Goal: Transaction & Acquisition: Purchase product/service

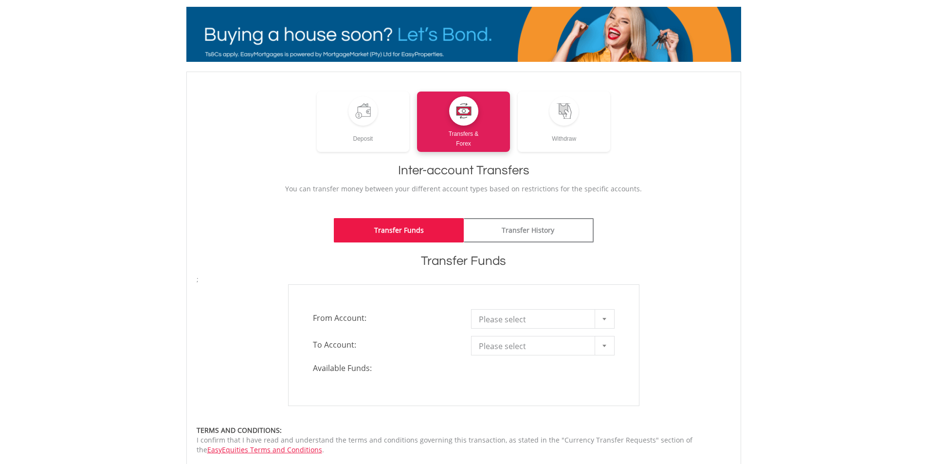
scroll to position [97, 0]
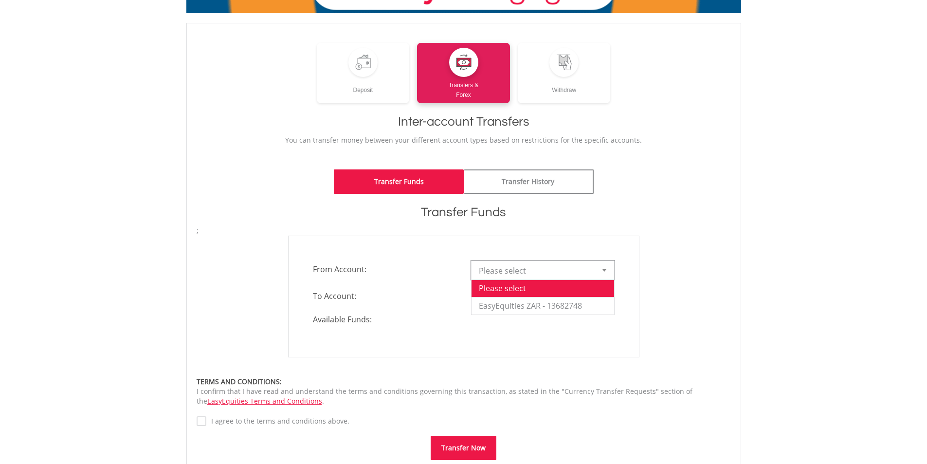
click at [608, 271] on div at bounding box center [604, 270] width 19 height 18
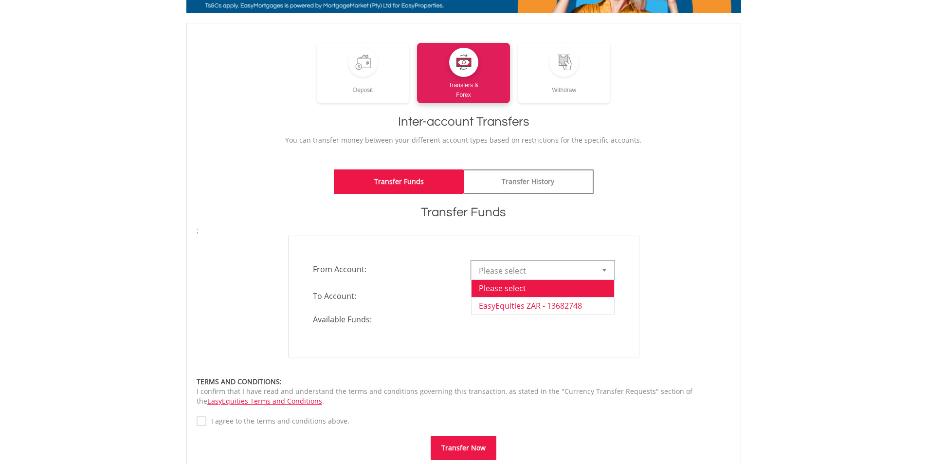
click at [573, 304] on li "EasyEquities ZAR - 13682748" at bounding box center [542, 306] width 143 height 18
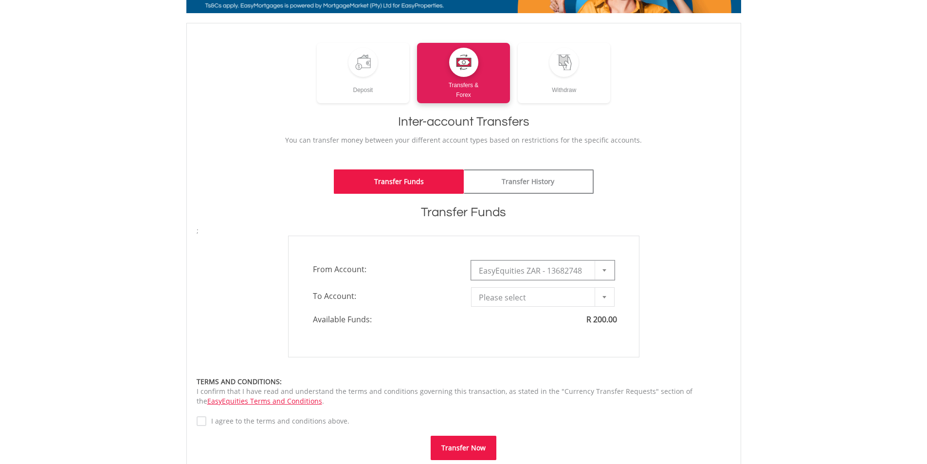
click at [605, 294] on div at bounding box center [604, 297] width 19 height 18
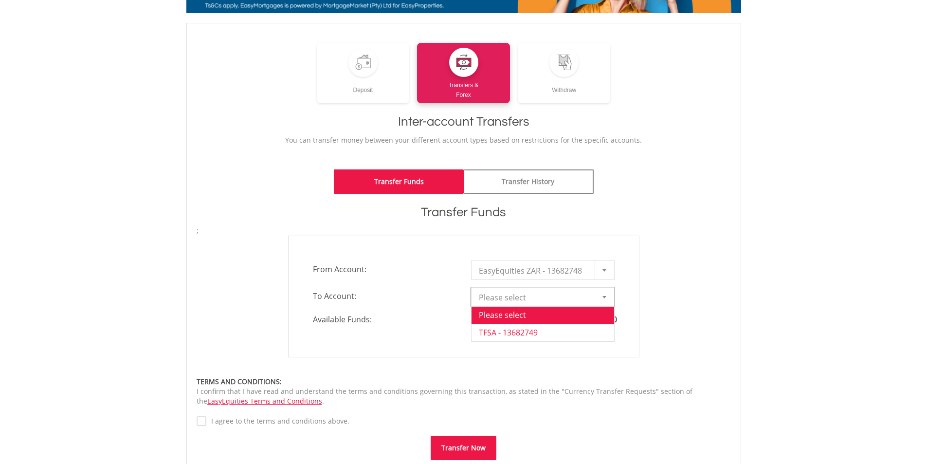
click at [513, 334] on li "TFSA - 13682749" at bounding box center [542, 333] width 143 height 18
type input "*"
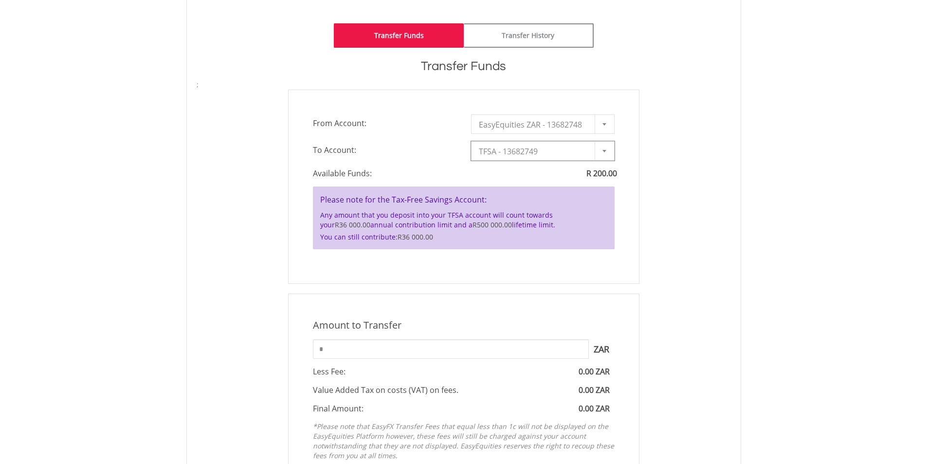
scroll to position [292, 0]
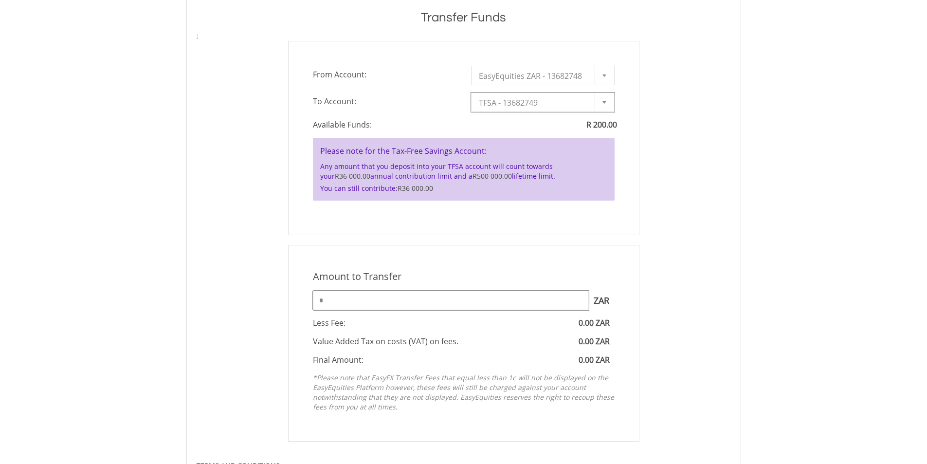
click at [540, 305] on input "*" at bounding box center [451, 299] width 276 height 19
type input "***"
click at [624, 291] on div "Amount to Transfer 1 ZAR = 1.0000 ZAR *** ZAR You can transfer funds into your …" at bounding box center [463, 343] width 351 height 197
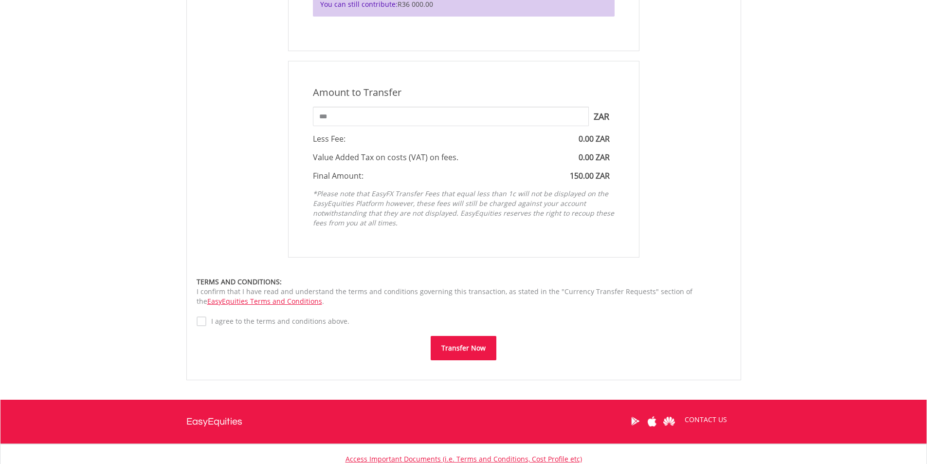
scroll to position [487, 0]
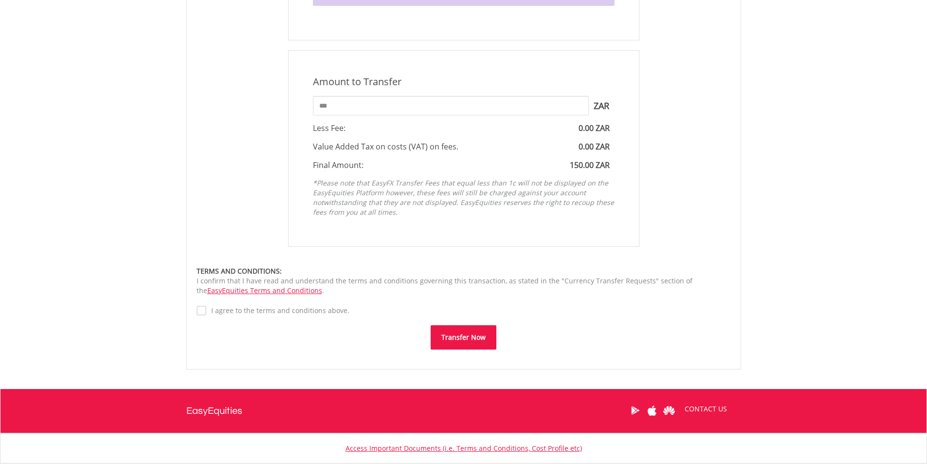
click at [447, 337] on button "Transfer Now" at bounding box center [464, 337] width 66 height 24
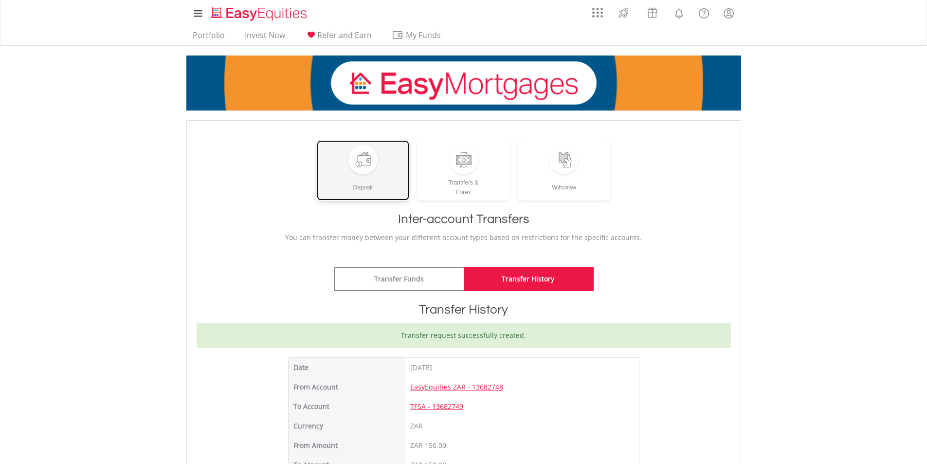
click at [381, 177] on div "Deposit" at bounding box center [363, 183] width 93 height 18
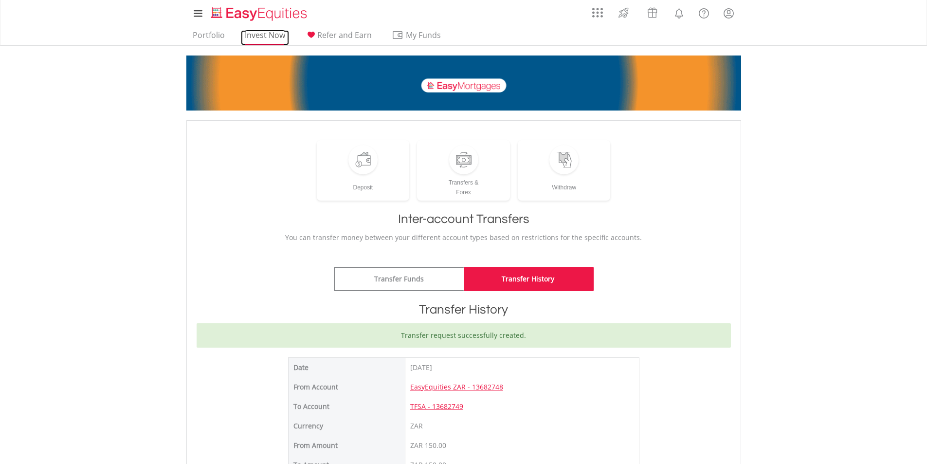
click at [261, 38] on link "Invest Now" at bounding box center [265, 37] width 48 height 15
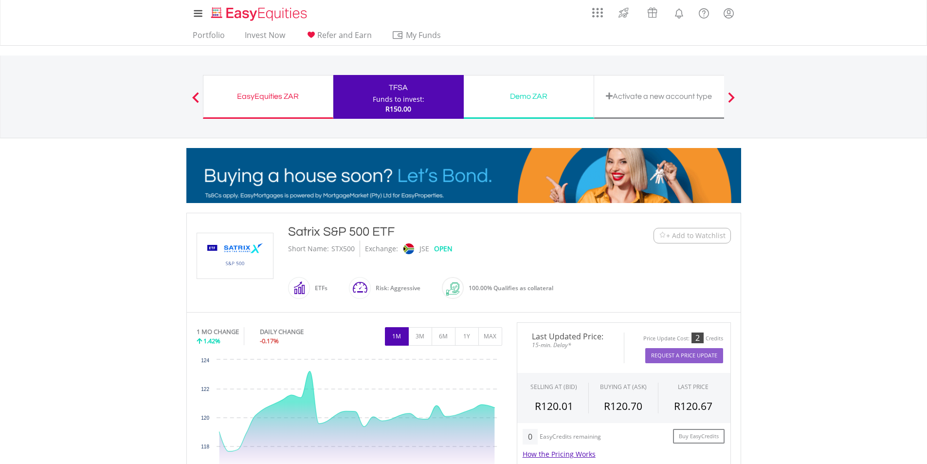
click at [272, 97] on div "EasyEquities ZAR" at bounding box center [268, 97] width 118 height 14
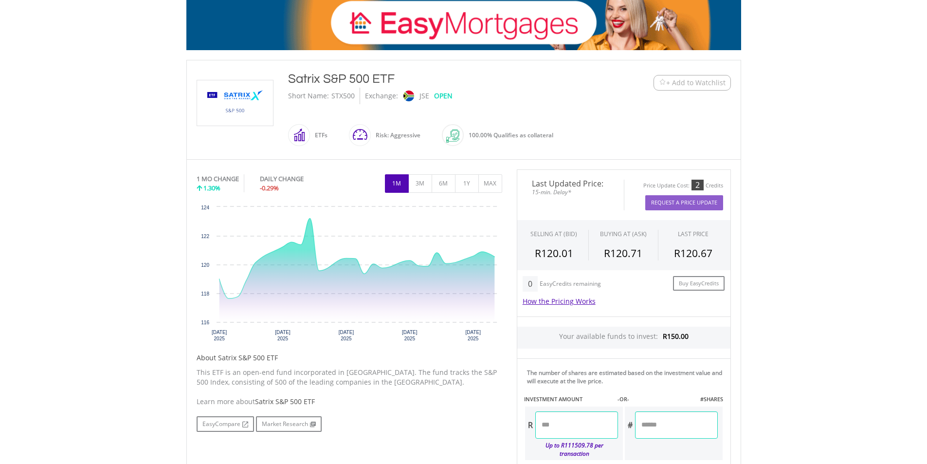
scroll to position [243, 0]
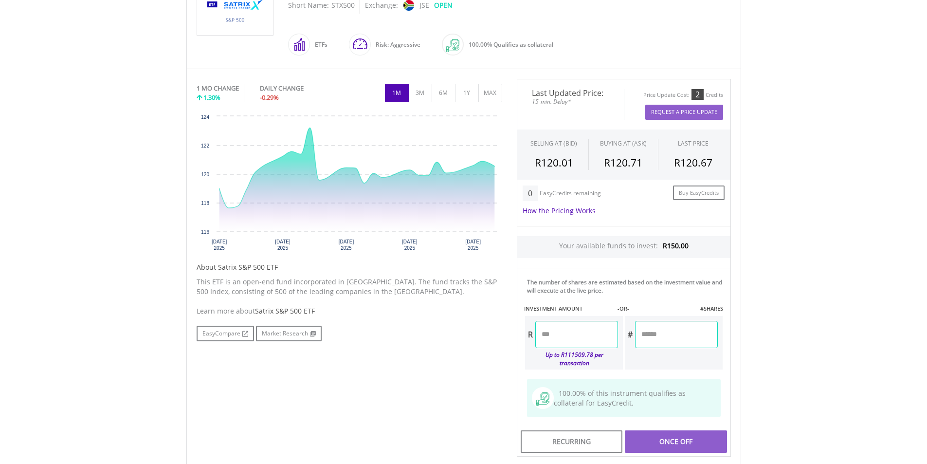
click at [567, 340] on input "number" at bounding box center [576, 334] width 83 height 27
type input "*****"
type input "******"
click at [661, 435] on div "Last Updated Price: 15-min. Delay* Price Update Cost: 2 Credits Request A Price…" at bounding box center [623, 268] width 229 height 378
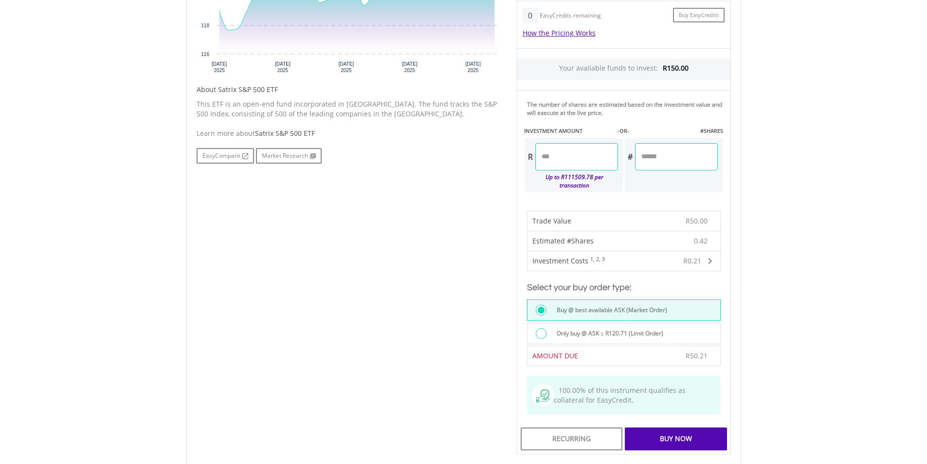
scroll to position [438, 0]
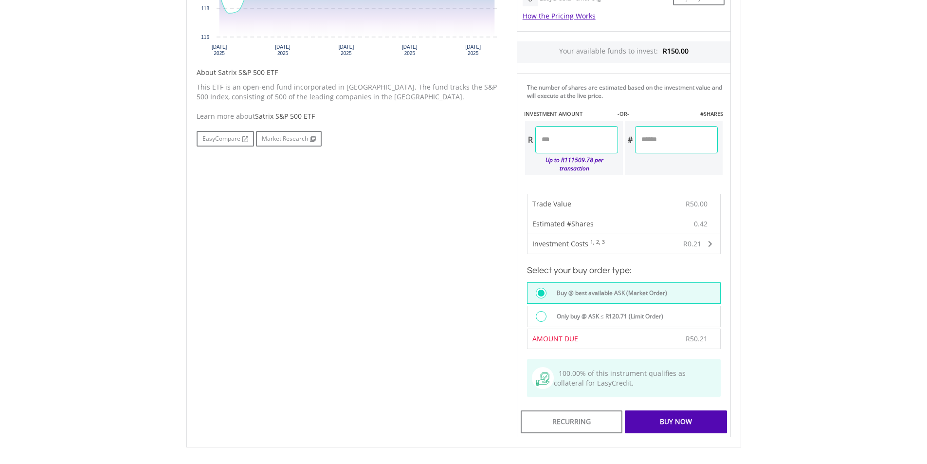
click at [655, 413] on div "Buy Now" at bounding box center [676, 421] width 102 height 22
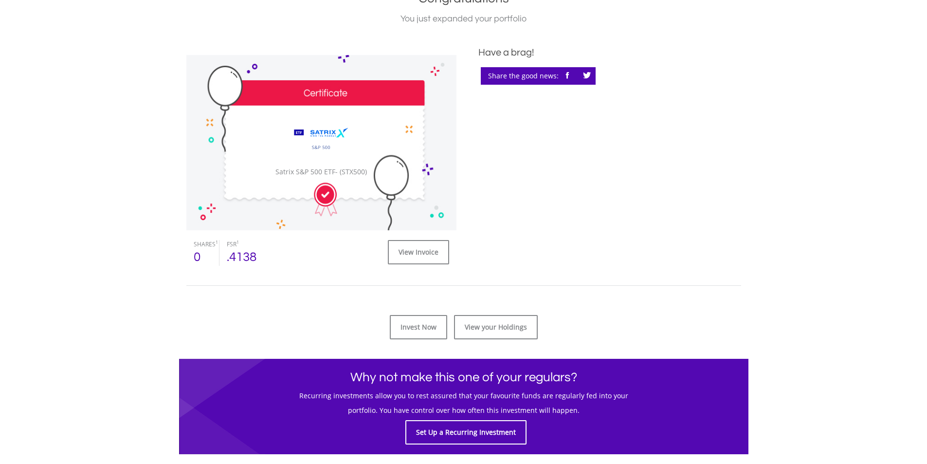
scroll to position [243, 0]
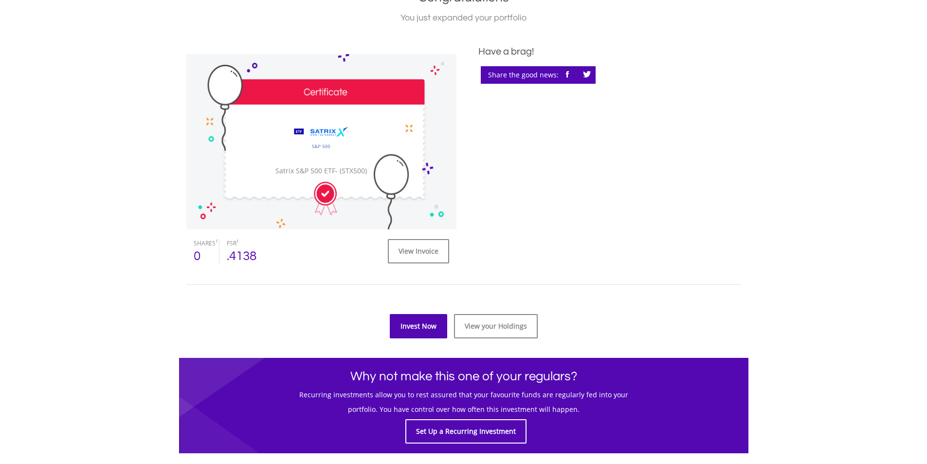
click at [426, 328] on link "Invest Now" at bounding box center [418, 326] width 57 height 24
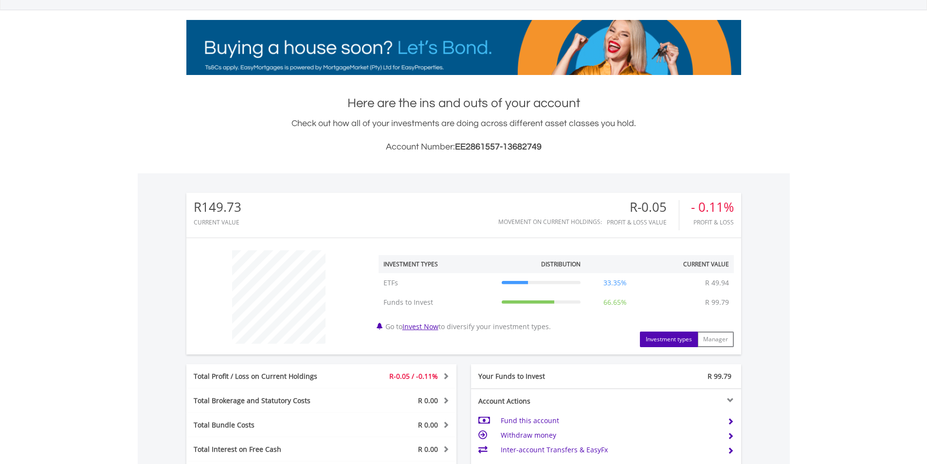
scroll to position [146, 0]
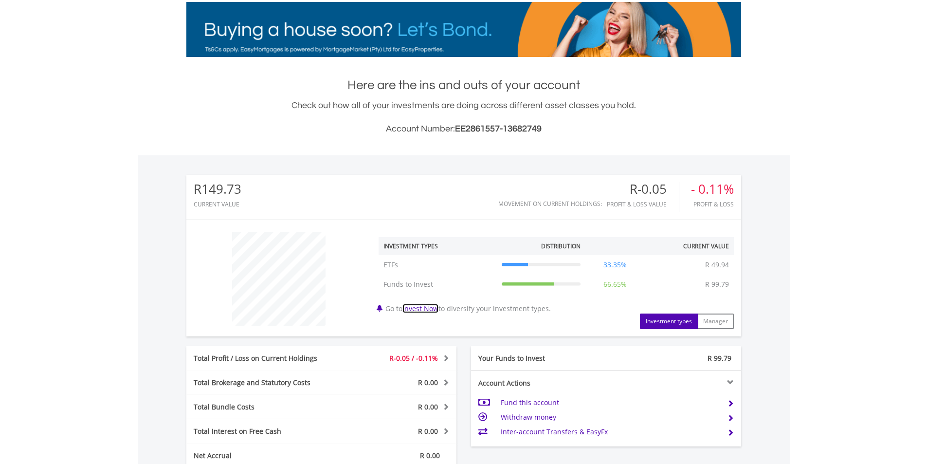
click at [436, 309] on link "Invest Now" at bounding box center [420, 308] width 36 height 9
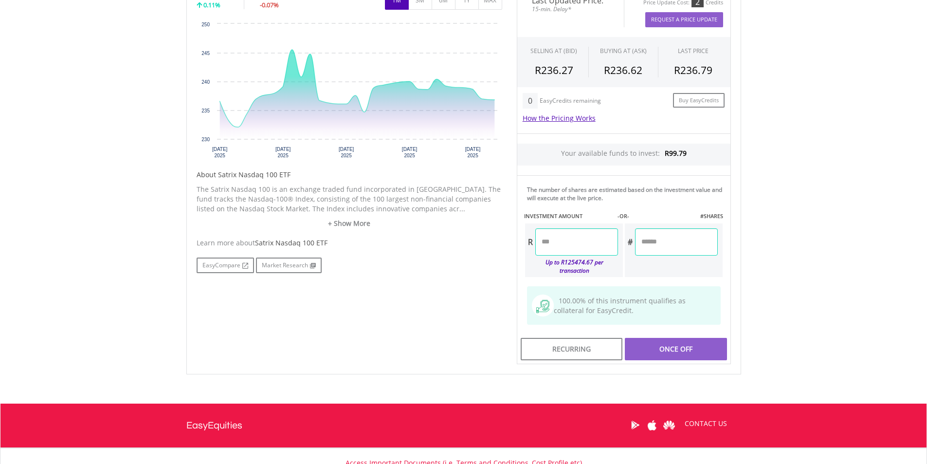
scroll to position [389, 0]
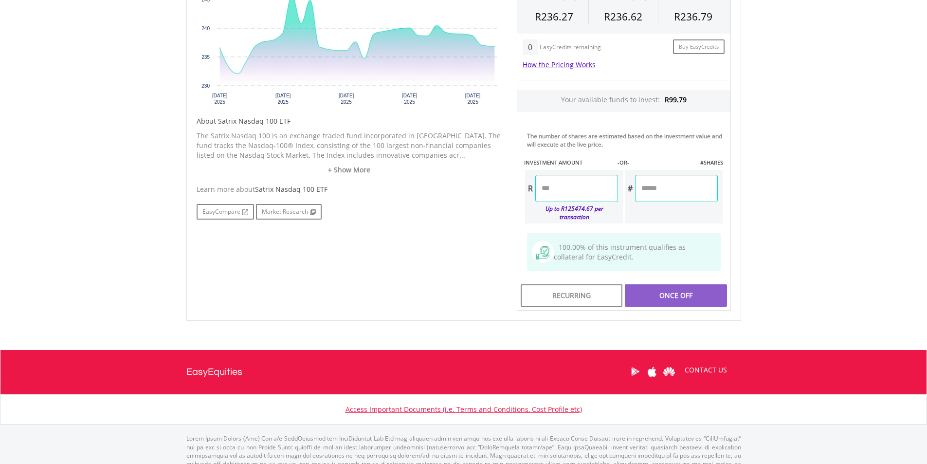
click at [567, 193] on input "number" at bounding box center [576, 188] width 83 height 27
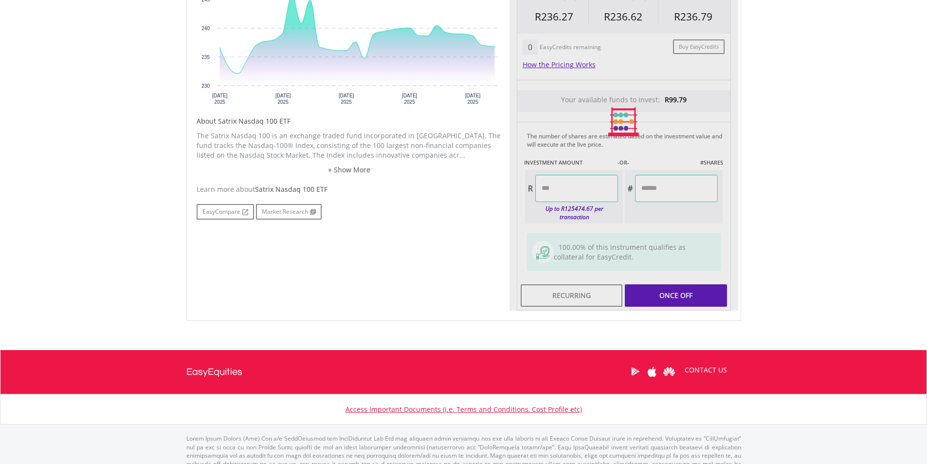
type input "*****"
type input "******"
click at [671, 284] on div "Last Updated Price: 15-min. Delay* Price Update Cost: 2 Credits Request A Price…" at bounding box center [623, 122] width 229 height 378
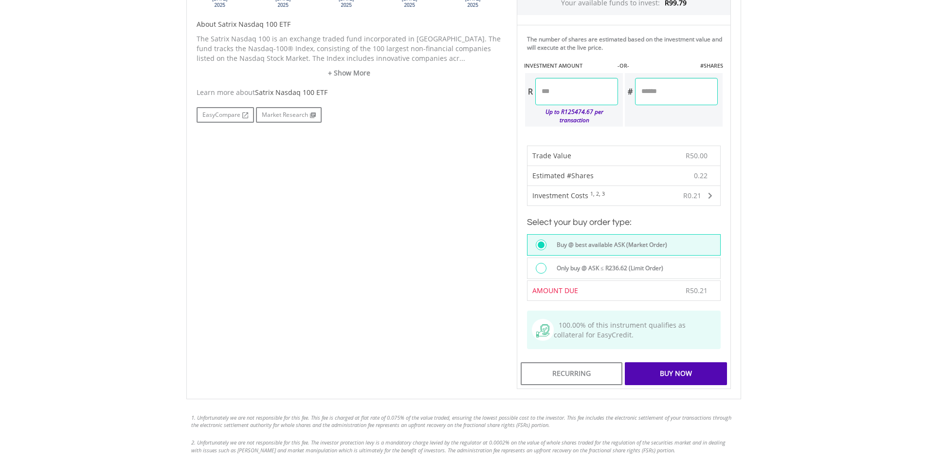
scroll to position [535, 0]
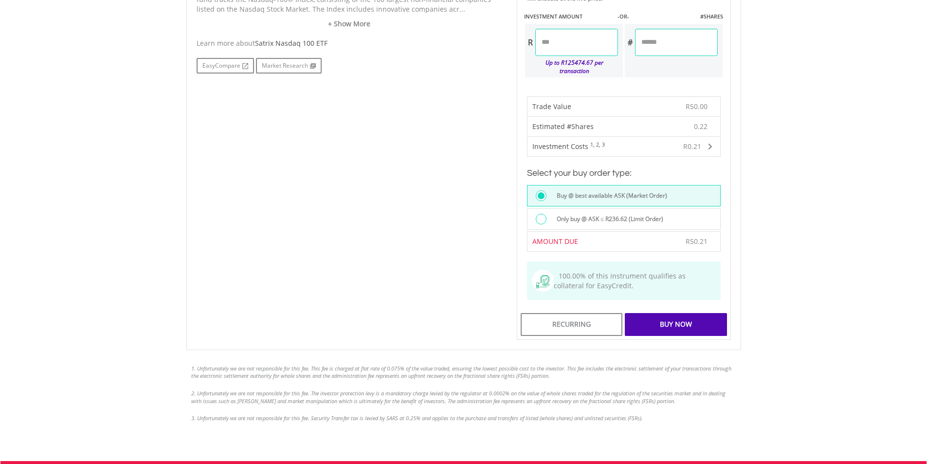
click at [668, 314] on div "Buy Now" at bounding box center [676, 324] width 102 height 22
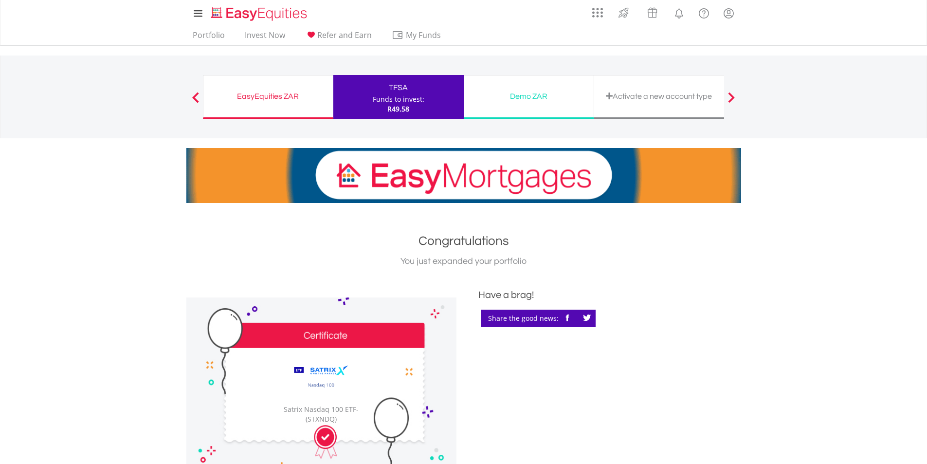
click at [195, 95] on span at bounding box center [195, 97] width 7 height 11
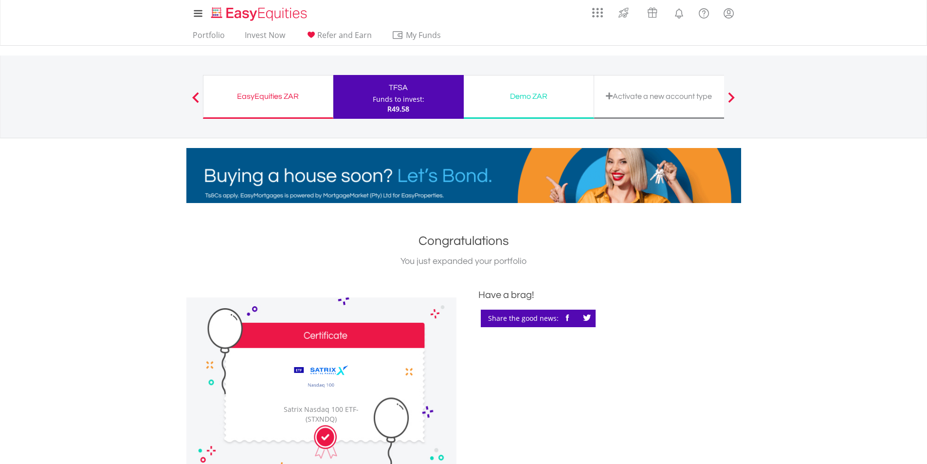
click at [378, 99] on div "Funds to invest:" at bounding box center [399, 99] width 52 height 10
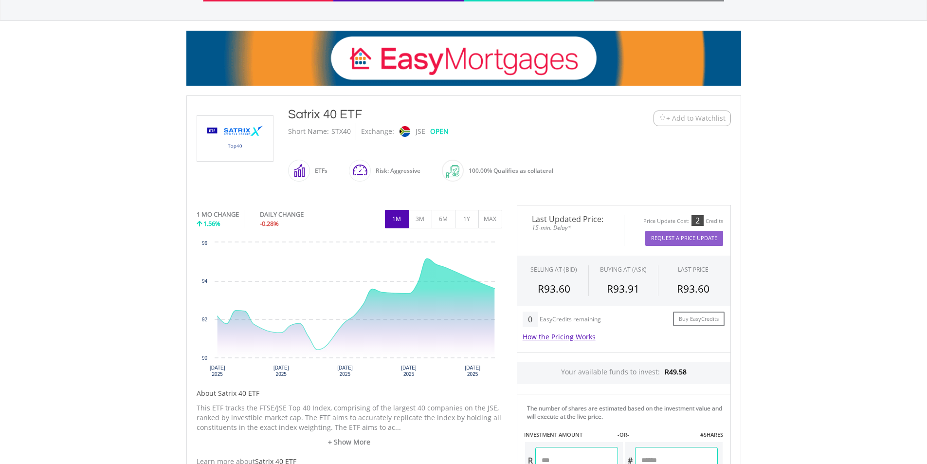
scroll to position [146, 0]
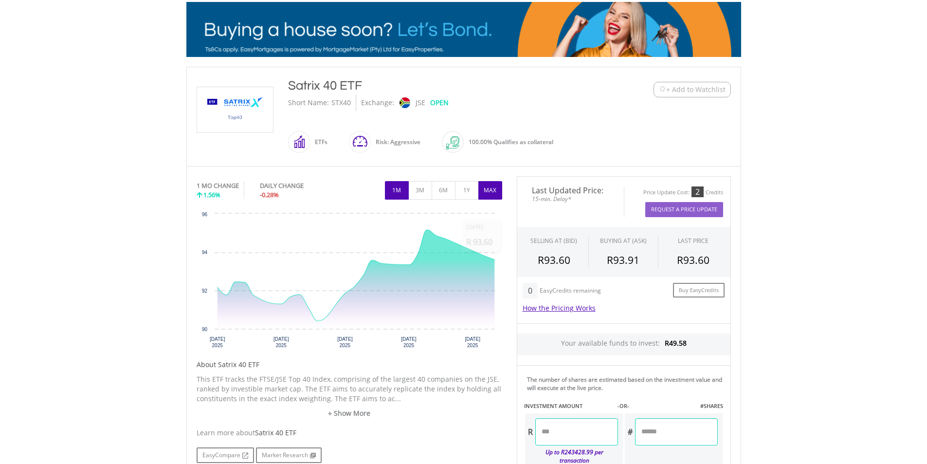
click at [492, 191] on button "MAX" at bounding box center [490, 190] width 24 height 18
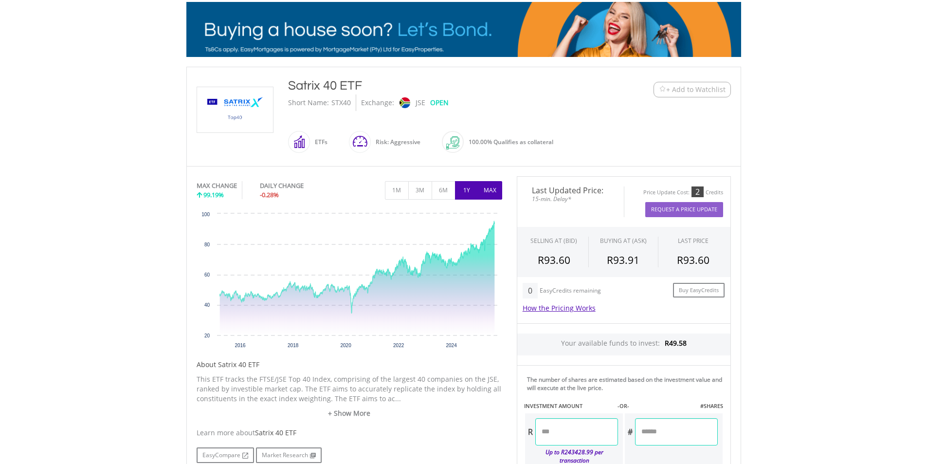
click at [465, 192] on button "1Y" at bounding box center [467, 190] width 24 height 18
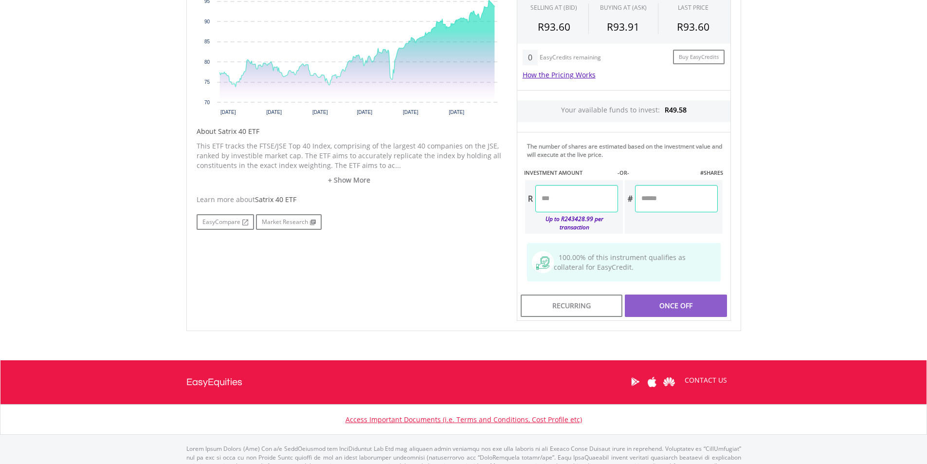
scroll to position [389, 0]
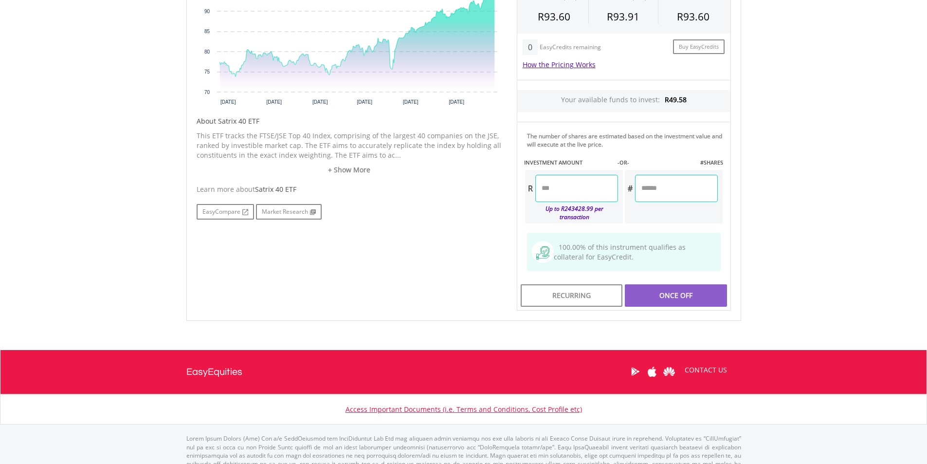
click at [575, 189] on input "number" at bounding box center [576, 188] width 83 height 27
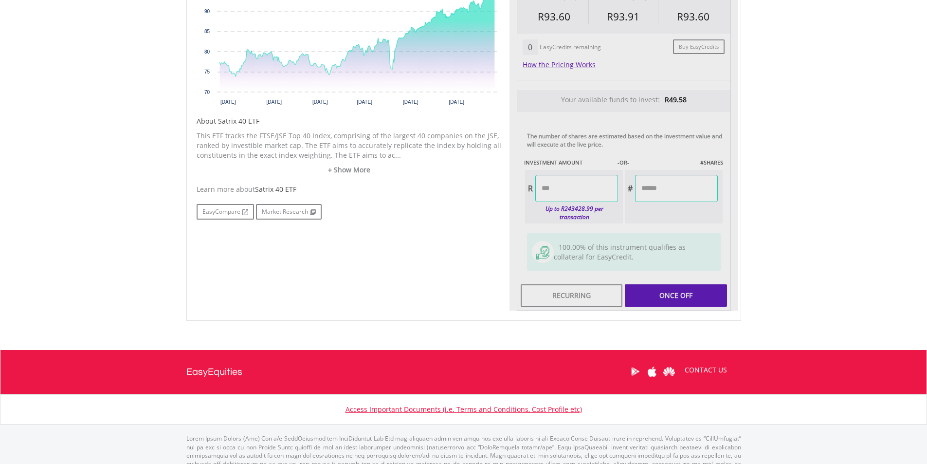
type input "*****"
type input "******"
click at [665, 285] on div "Last Updated Price: 15-min. Delay* Price Update Cost: 2 Credits Request A Price…" at bounding box center [623, 122] width 229 height 378
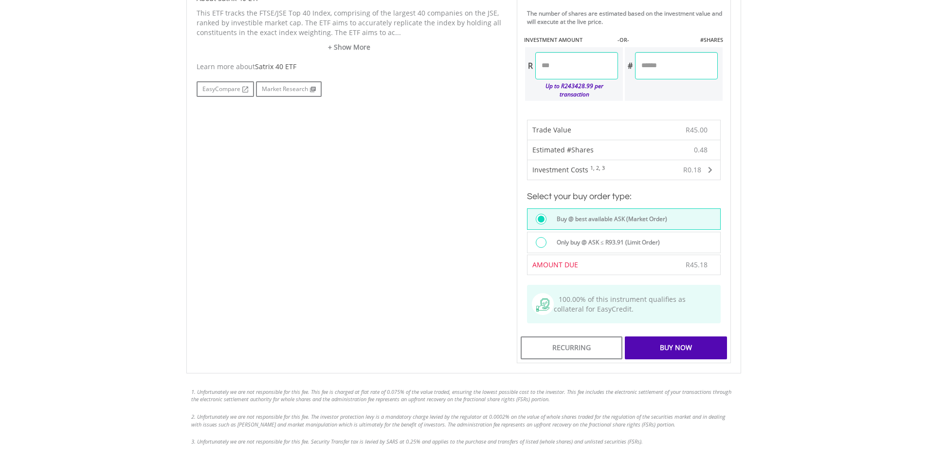
scroll to position [535, 0]
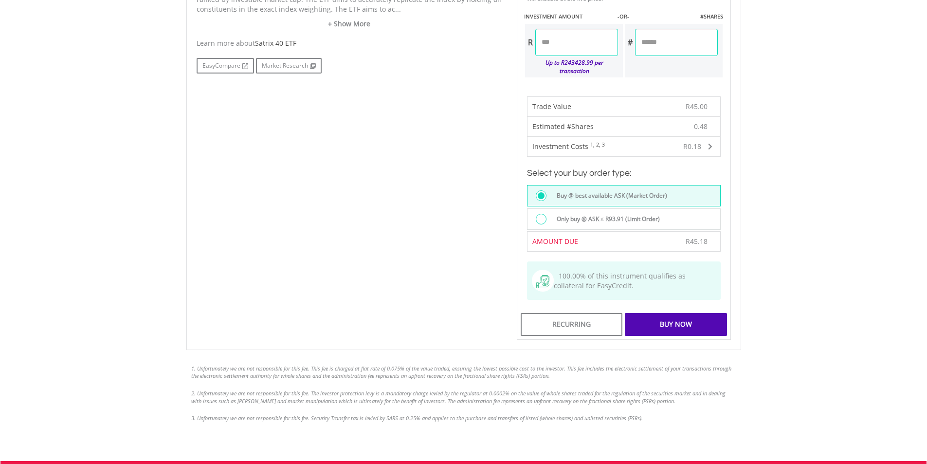
click at [660, 321] on div "Buy Now" at bounding box center [676, 324] width 102 height 22
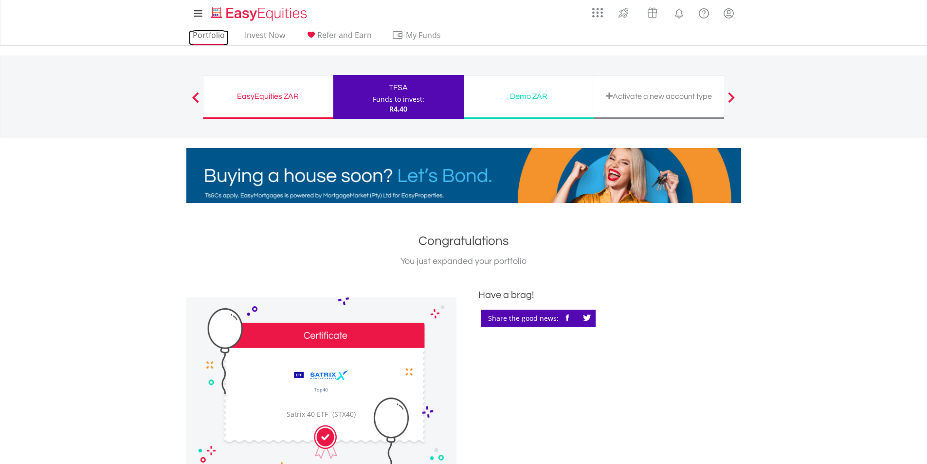
click at [197, 34] on link "Portfolio" at bounding box center [209, 37] width 40 height 15
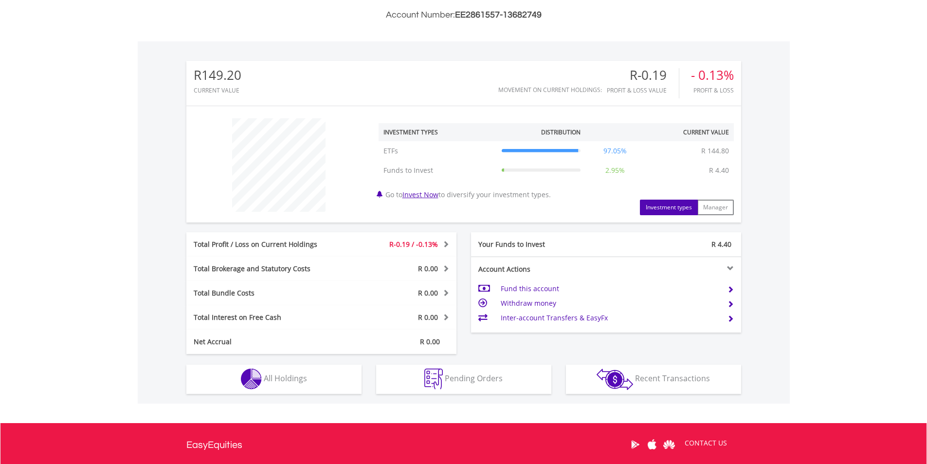
scroll to position [292, 0]
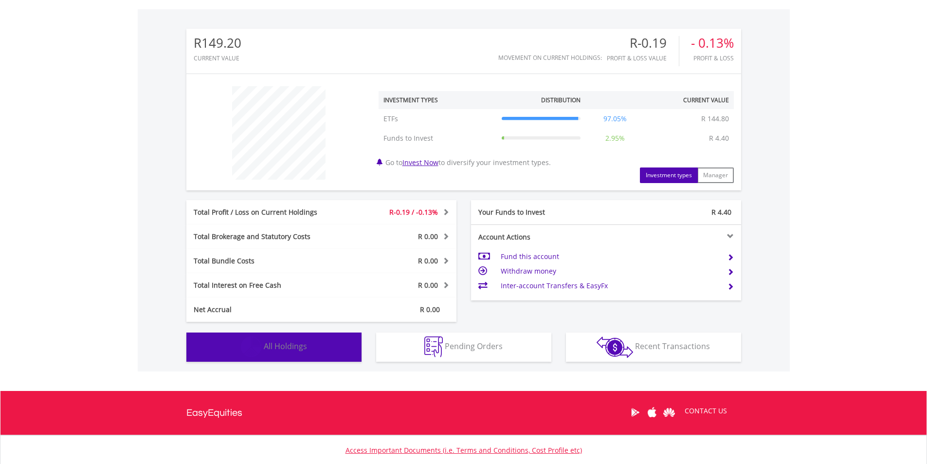
click at [291, 343] on span "All Holdings" at bounding box center [285, 346] width 43 height 11
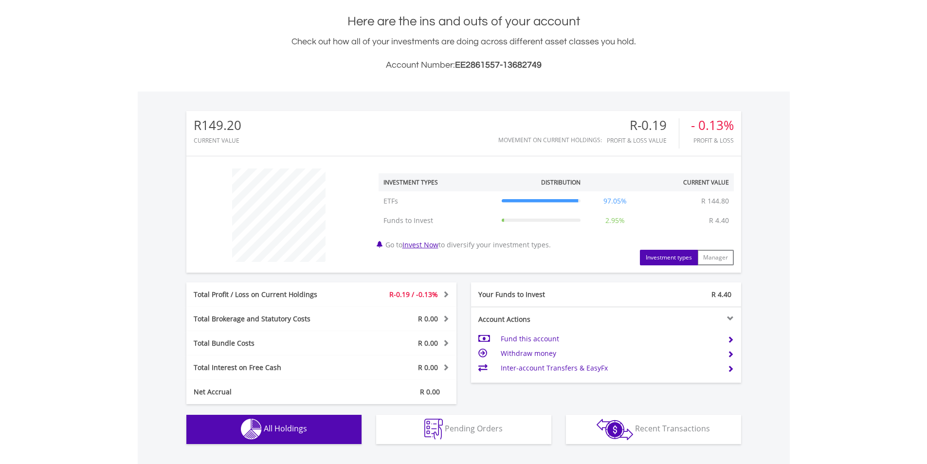
scroll to position [209, 0]
click at [429, 246] on link "Invest Now" at bounding box center [420, 244] width 36 height 9
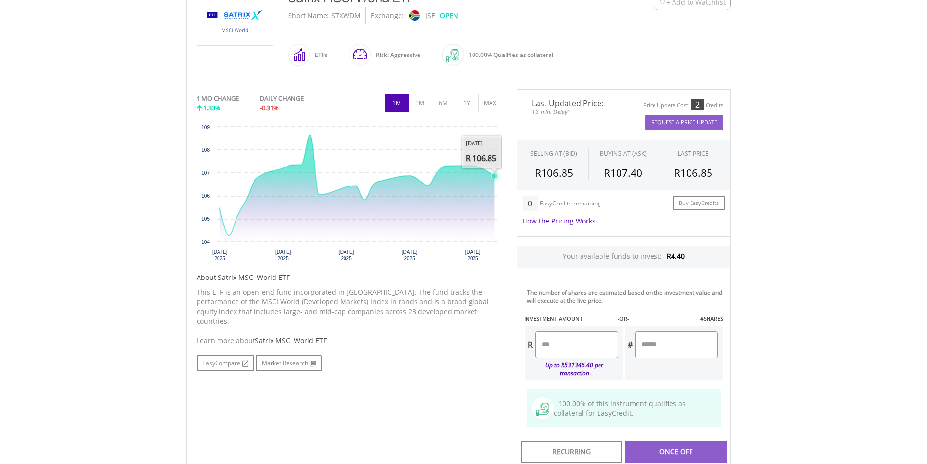
scroll to position [243, 0]
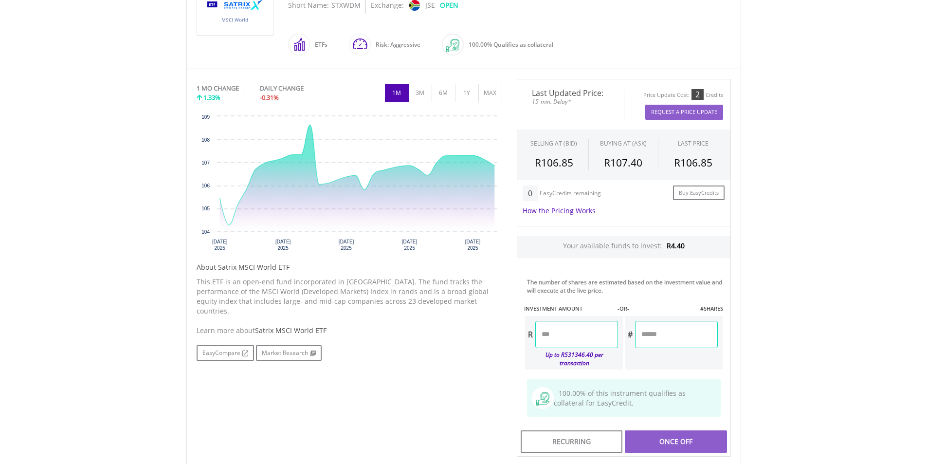
click at [575, 335] on input "number" at bounding box center [576, 334] width 83 height 27
type input "****"
type input "******"
click at [681, 436] on div "Last Updated Price: 15-min. Delay* Price Update Cost: 2 Credits Request A Price…" at bounding box center [623, 268] width 229 height 378
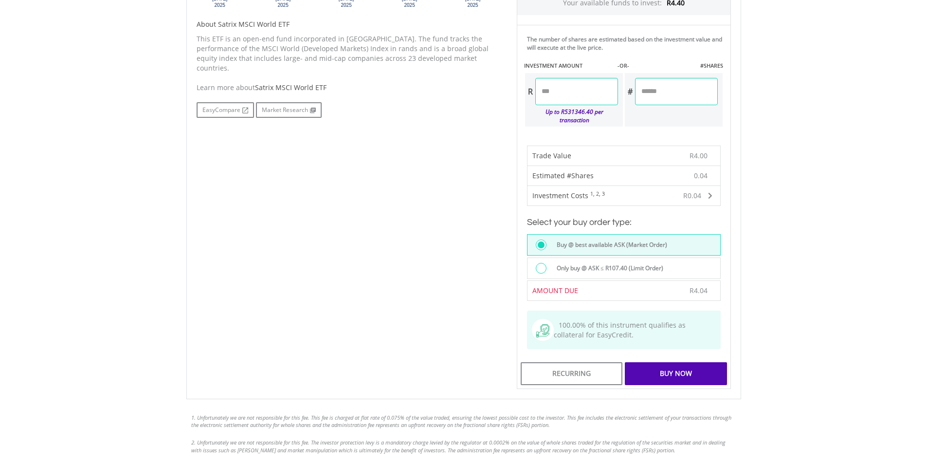
scroll to position [487, 0]
click at [689, 369] on div "Buy Now" at bounding box center [676, 373] width 102 height 22
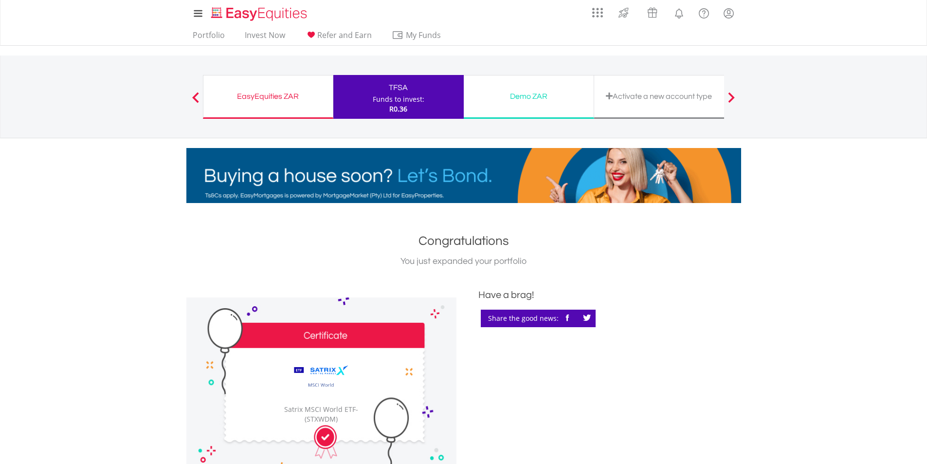
click at [273, 93] on div "EasyEquities ZAR" at bounding box center [268, 97] width 118 height 14
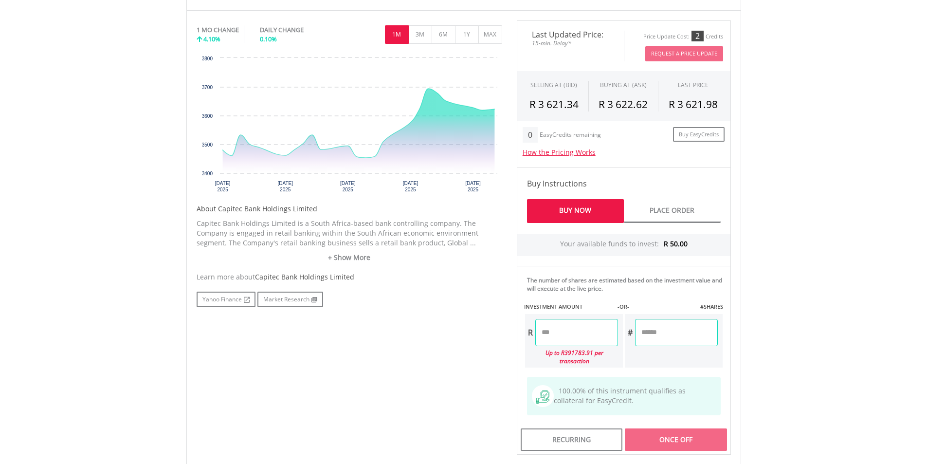
scroll to position [389, 0]
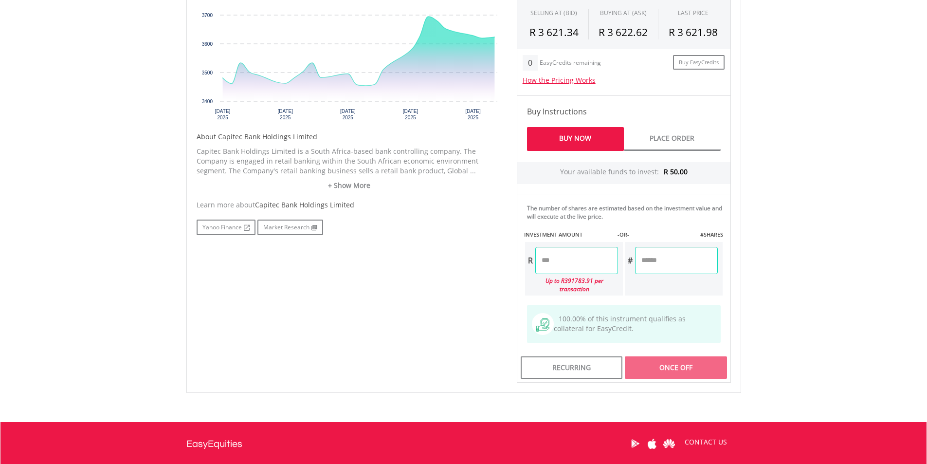
click at [577, 265] on input "number" at bounding box center [576, 260] width 83 height 27
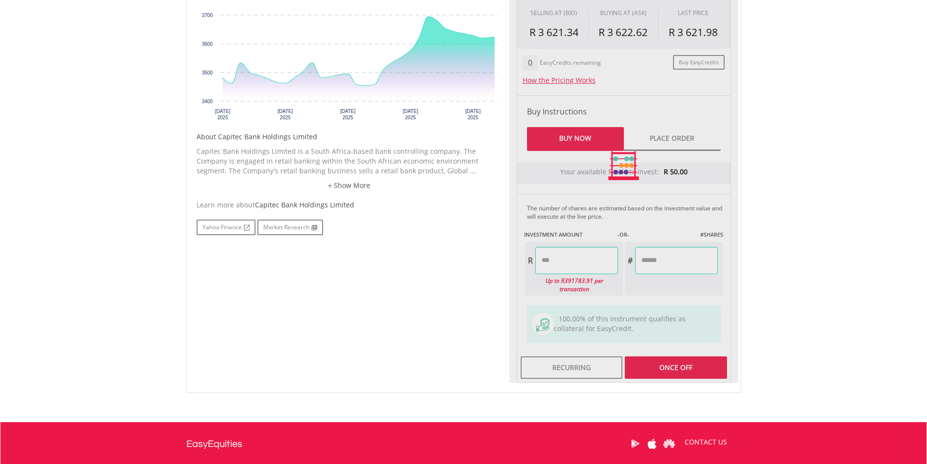
click at [699, 274] on div "Last Updated Price: 15-min. Delay* Price Update Cost: 2 Credits Request A Price…" at bounding box center [623, 165] width 229 height 434
type input "*****"
type input "******"
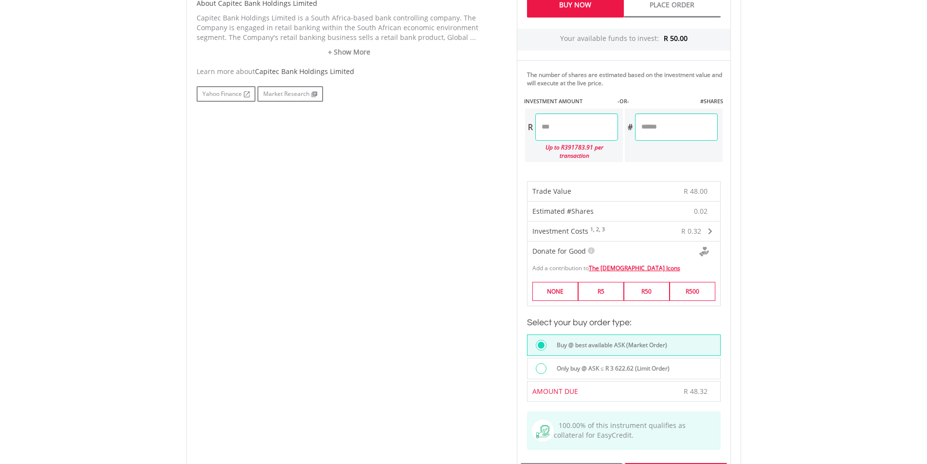
scroll to position [584, 0]
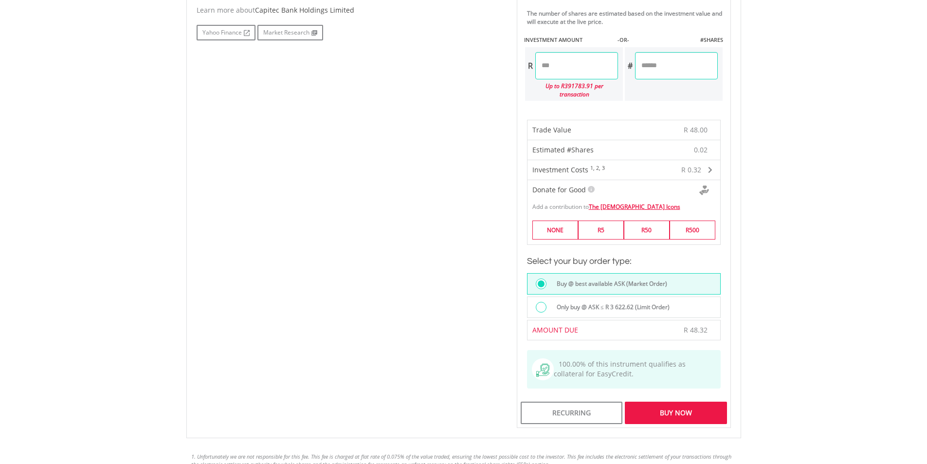
click at [679, 406] on div "Buy Now" at bounding box center [676, 412] width 102 height 22
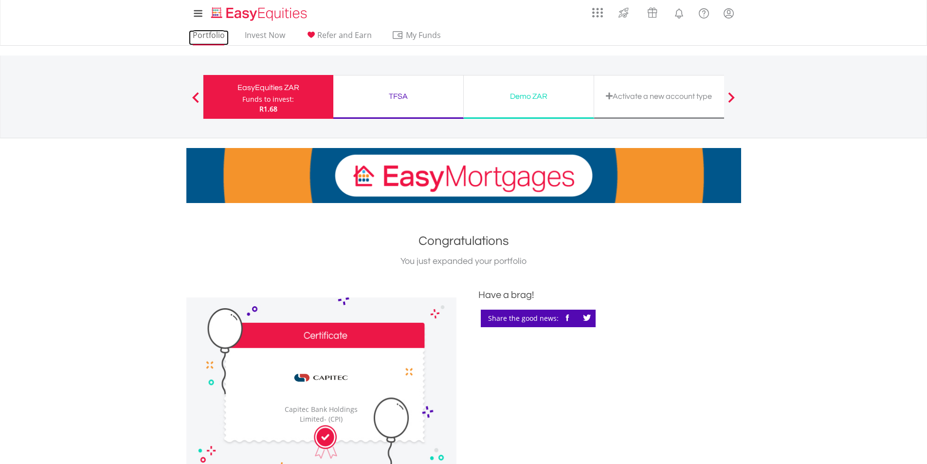
click at [200, 36] on link "Portfolio" at bounding box center [209, 37] width 40 height 15
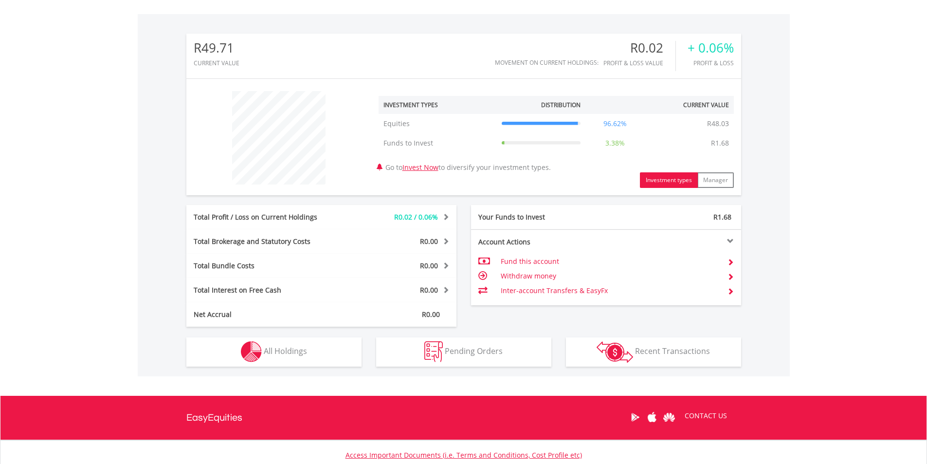
scroll to position [292, 0]
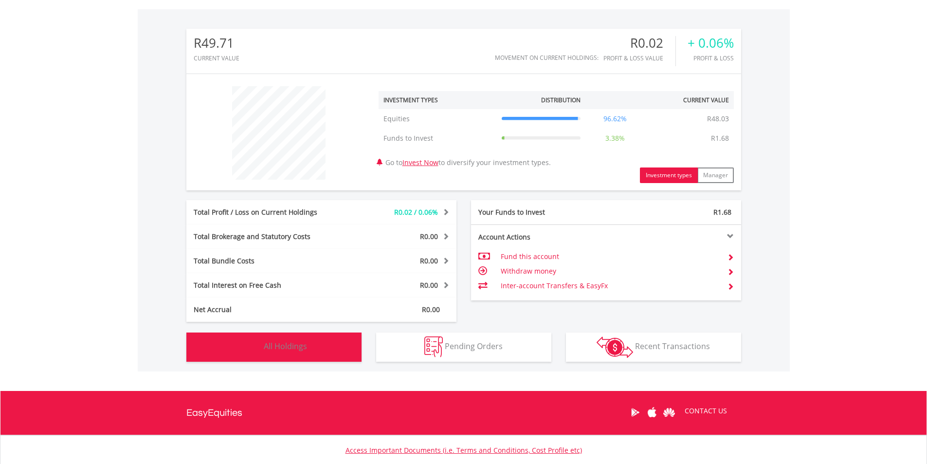
click at [303, 345] on span "All Holdings" at bounding box center [285, 346] width 43 height 11
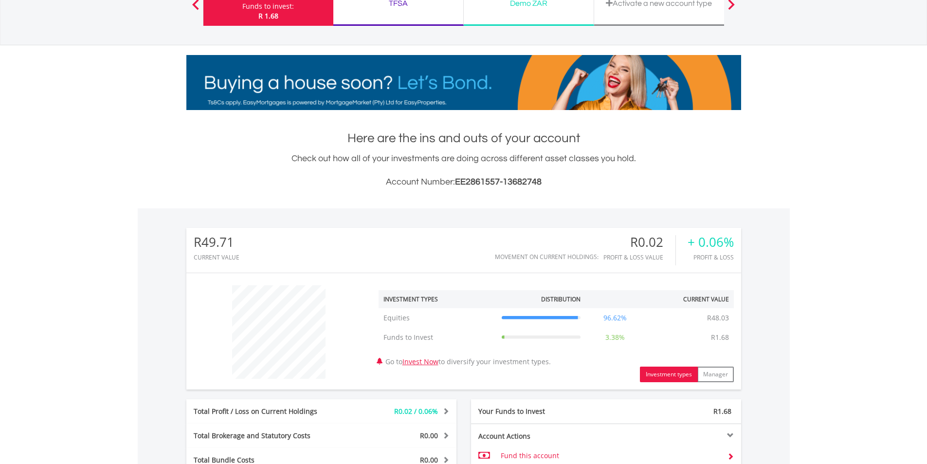
scroll to position [0, 0]
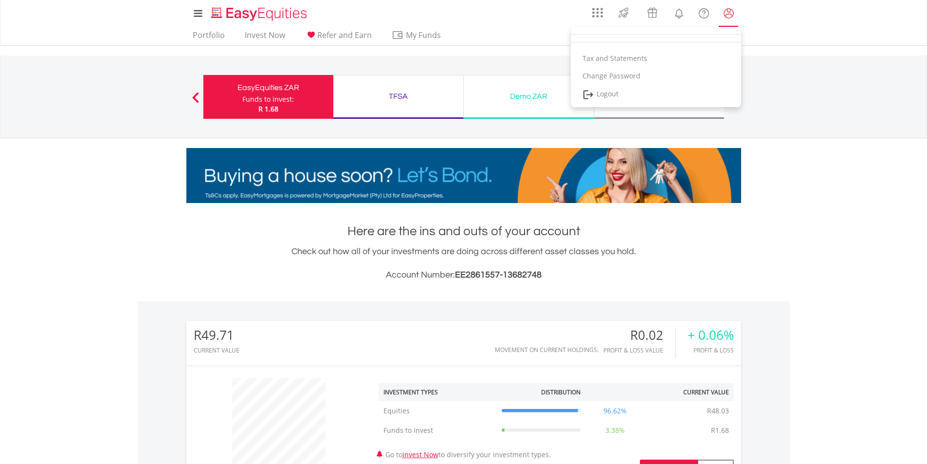
click at [730, 12] on lord-icon "My Profile" at bounding box center [729, 13] width 12 height 12
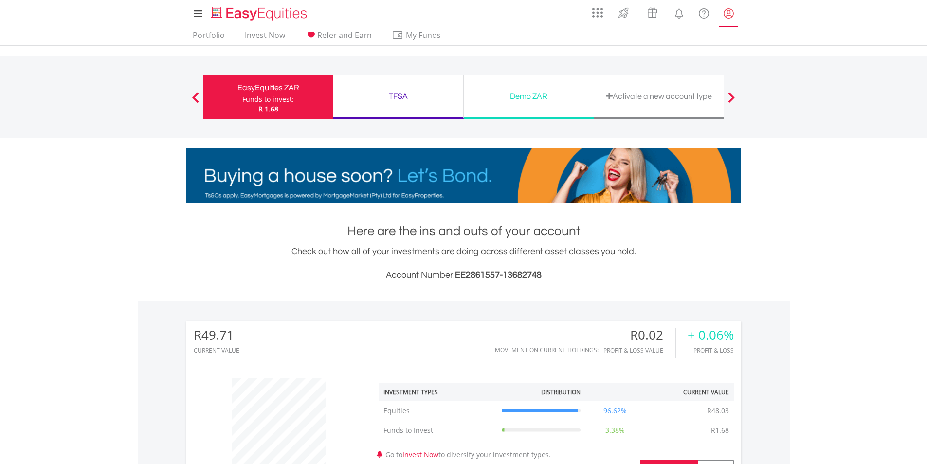
click at [730, 12] on lord-icon "My Profile" at bounding box center [729, 13] width 12 height 12
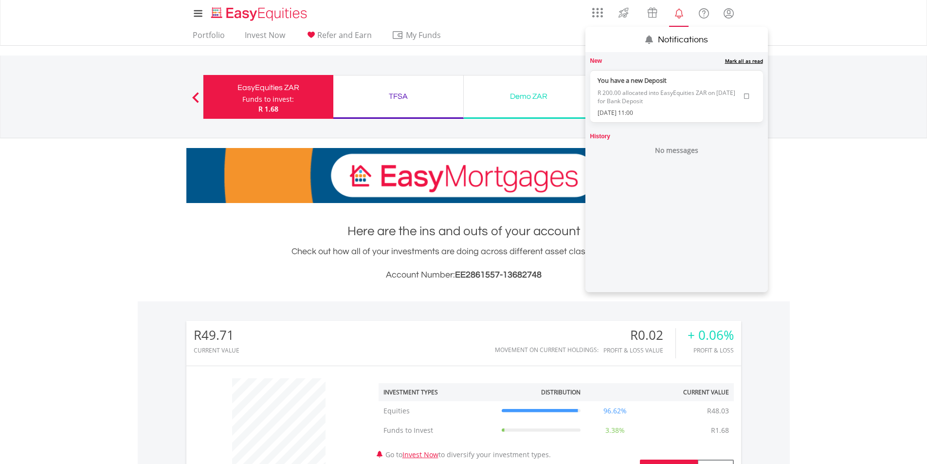
click at [679, 14] on lord-icon "Notifications" at bounding box center [679, 13] width 12 height 12
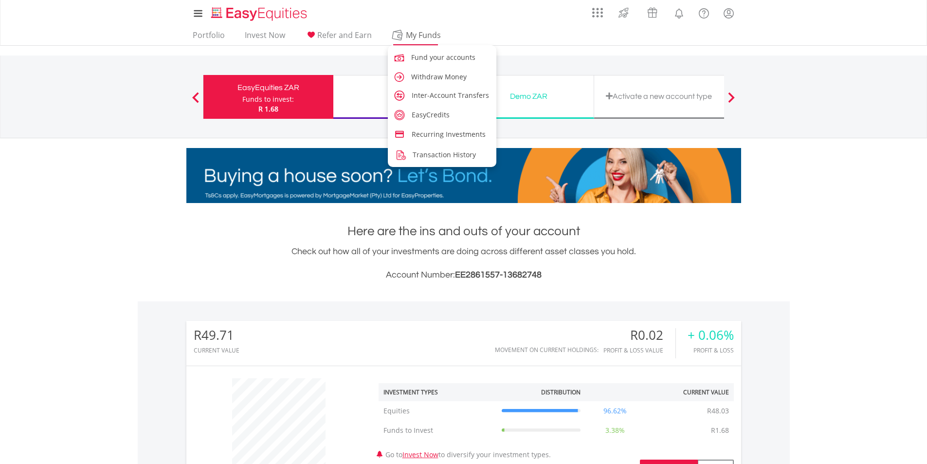
click at [432, 36] on span "My Funds" at bounding box center [424, 35] width 64 height 13
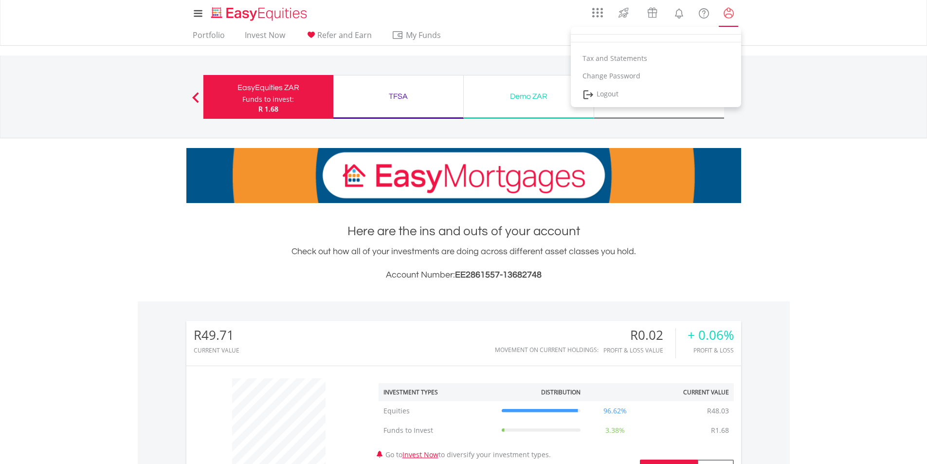
click at [726, 11] on lord-icon "My Profile" at bounding box center [729, 13] width 12 height 12
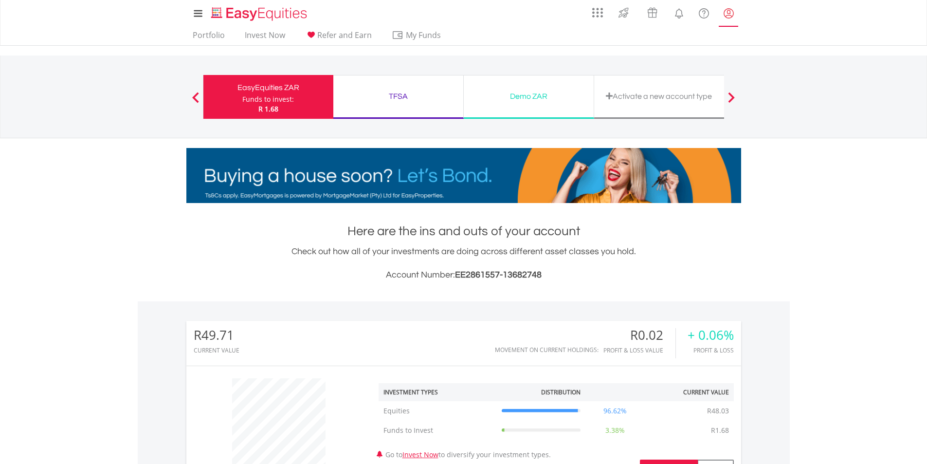
click at [726, 11] on lord-icon "My Profile" at bounding box center [729, 13] width 12 height 12
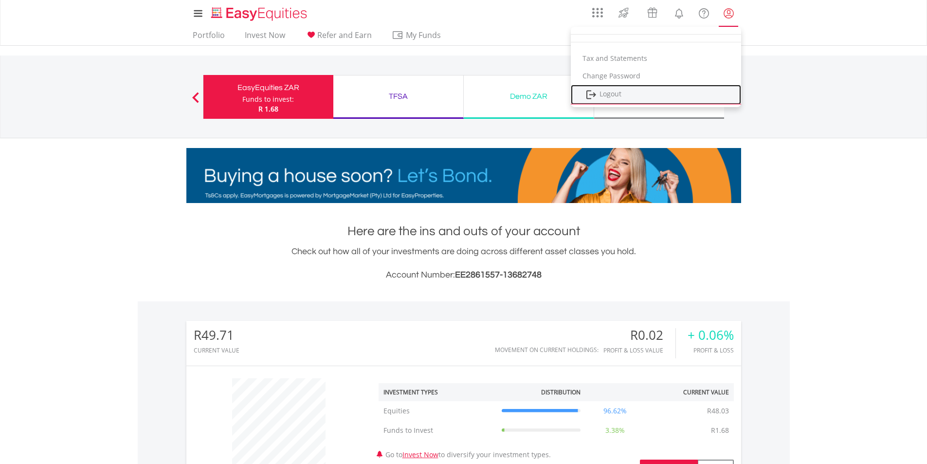
click at [615, 98] on link "Logout" at bounding box center [656, 95] width 170 height 20
